Goal: Information Seeking & Learning: Learn about a topic

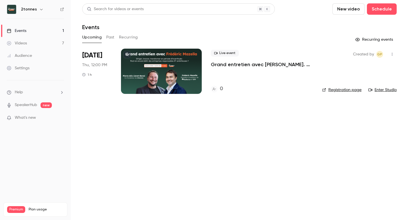
click at [112, 39] on button "Past" at bounding box center [110, 37] width 8 height 9
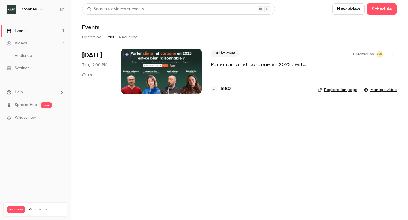
click at [171, 79] on div at bounding box center [161, 71] width 81 height 45
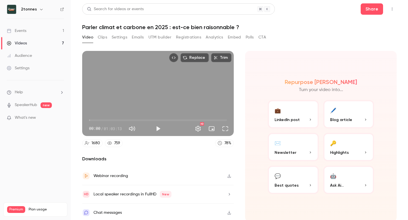
scroll to position [2, 0]
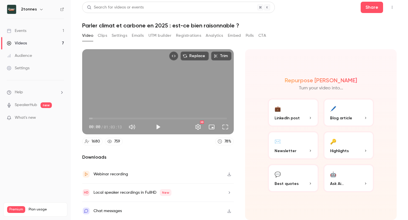
click at [280, 171] on button "💬 Best quotes" at bounding box center [293, 178] width 51 height 28
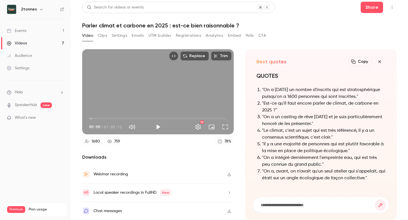
scroll to position [0, 0]
click at [379, 62] on icon "button" at bounding box center [379, 61] width 3 height 3
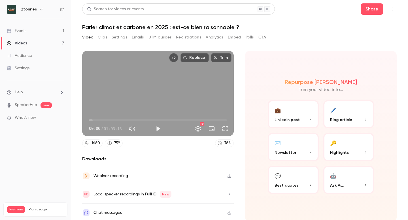
scroll to position [2, 0]
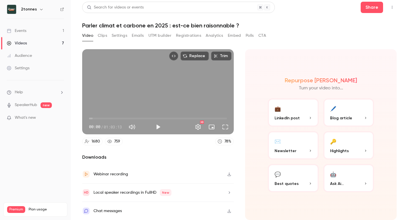
click at [99, 212] on div "Chat messages" at bounding box center [107, 211] width 28 height 7
click at [106, 37] on button "Clips" at bounding box center [102, 35] width 9 height 9
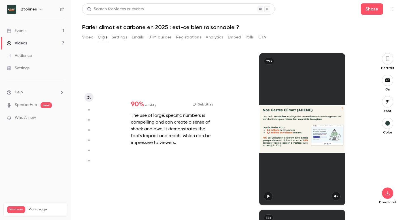
drag, startPoint x: 151, startPoint y: 144, endPoint x: 162, endPoint y: 210, distance: 67.7
click at [164, 220] on div "Bonjour à toutes et tous euh bonjour et merci beaucoup de vous être connecté on…" at bounding box center [237, 136] width 260 height 167
